Goal: Transaction & Acquisition: Purchase product/service

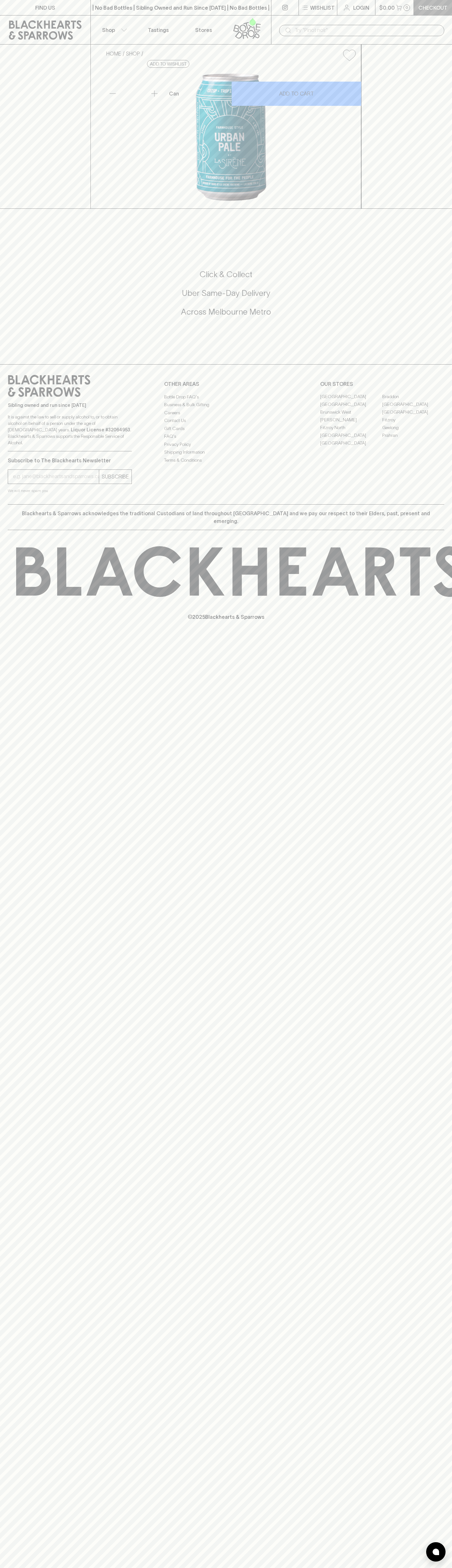
click at [448, 13] on link "Checkout" at bounding box center [433, 7] width 38 height 15
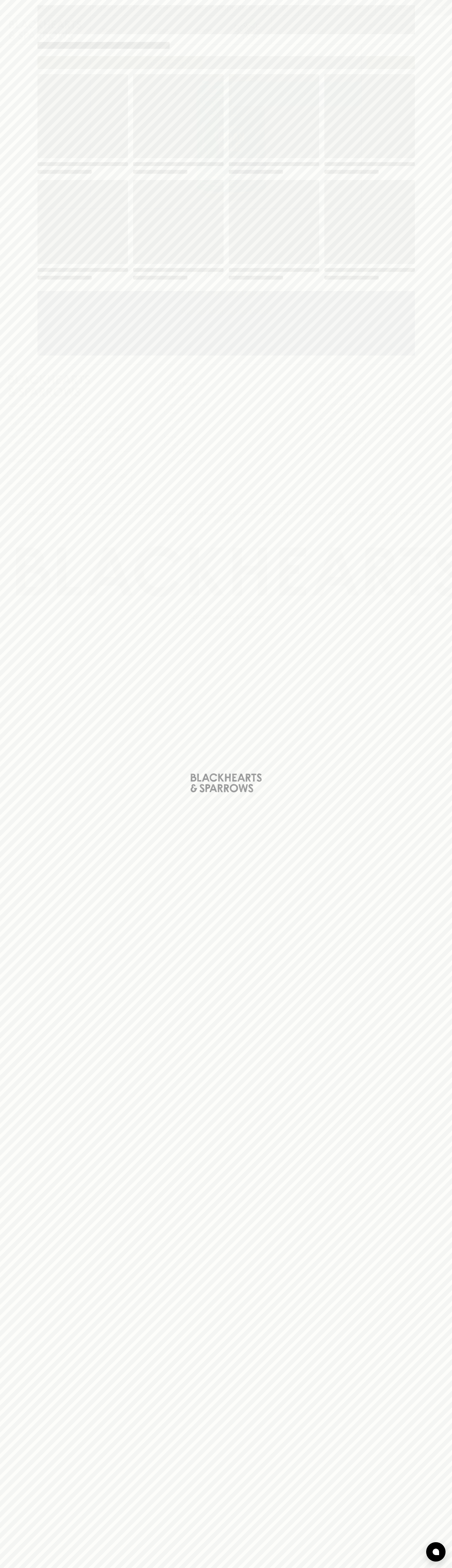
click at [107, 1567] on html "FIND US | No Bad Bottles | Sibling Owned and Run Since [DATE] | No Bad Bottles …" at bounding box center [226, 784] width 452 height 1568
click at [3, 792] on div "Loading" at bounding box center [226, 784] width 452 height 1568
